Goal: Information Seeking & Learning: Learn about a topic

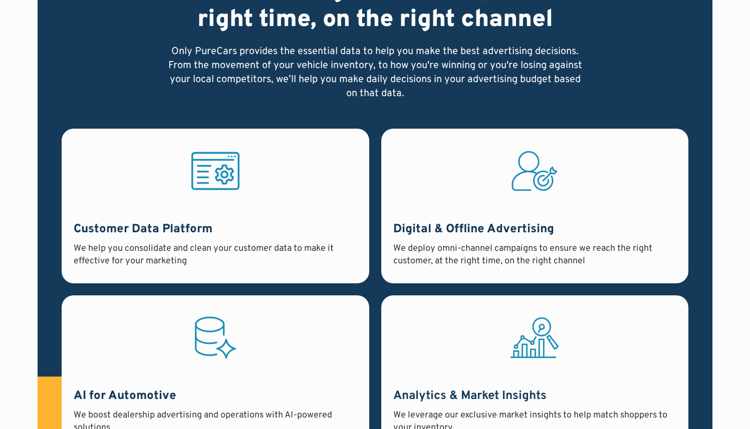
scroll to position [783, 0]
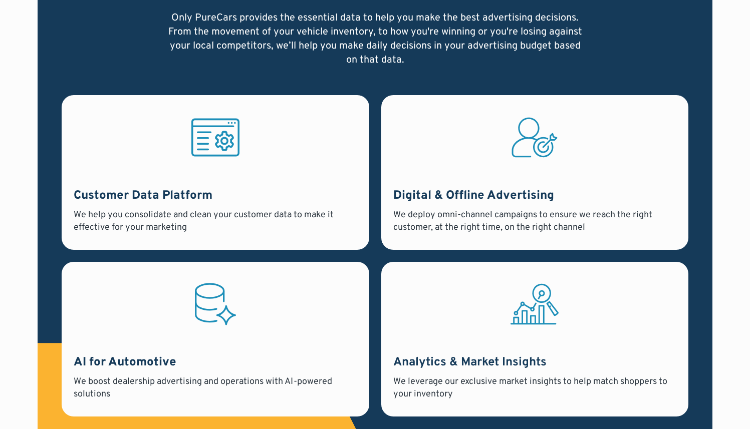
click at [213, 146] on icon at bounding box center [215, 137] width 48 height 53
click at [175, 196] on h3 "Customer Data Platform" at bounding box center [216, 196] width 284 height 17
click at [228, 139] on icon at bounding box center [215, 137] width 48 height 53
click at [228, 140] on icon at bounding box center [215, 137] width 48 height 53
click at [249, 173] on div "Customer Data Platform We help you consolidate and clean your customer data to …" at bounding box center [216, 172] width 308 height 155
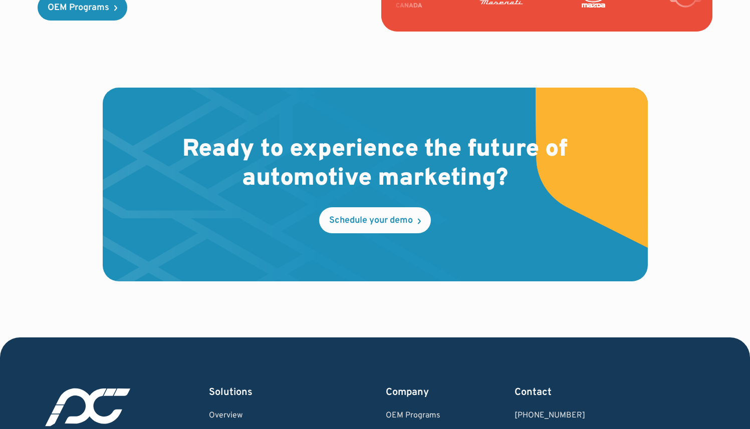
scroll to position [2954, 0]
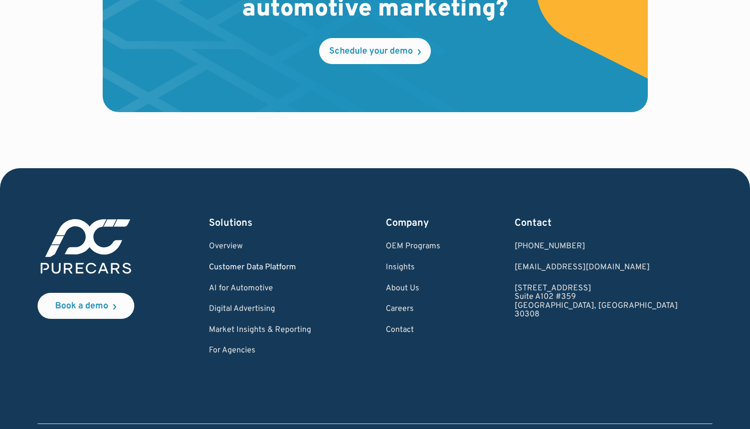
click at [281, 268] on link "Customer Data Platform" at bounding box center [260, 268] width 102 height 9
